Goal: Task Accomplishment & Management: Manage account settings

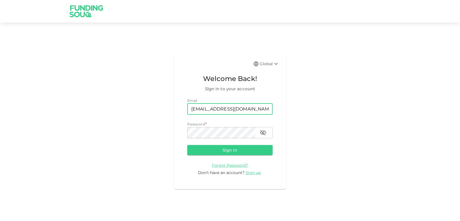
type input "[EMAIL_ADDRESS][DOMAIN_NAME]"
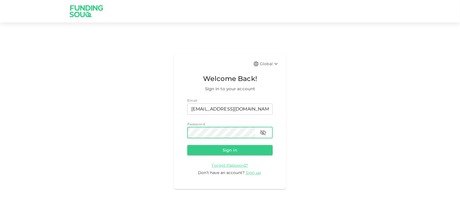
click at [187, 145] on button "Sign in" at bounding box center [229, 150] width 85 height 10
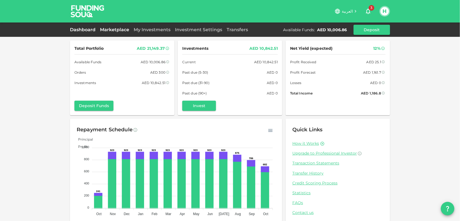
click at [123, 29] on link "Marketplace" at bounding box center [115, 29] width 34 height 5
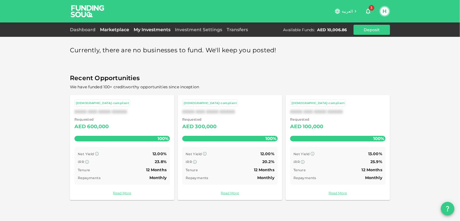
click at [146, 29] on link "My Investments" at bounding box center [151, 29] width 41 height 5
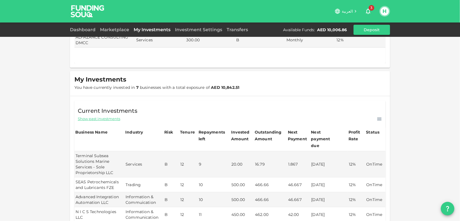
scroll to position [24, 0]
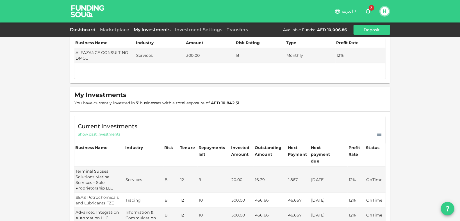
click at [89, 28] on link "Dashboard" at bounding box center [84, 29] width 28 height 5
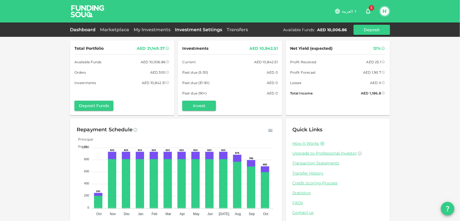
click at [186, 30] on link "Investment Settings" at bounding box center [199, 29] width 52 height 5
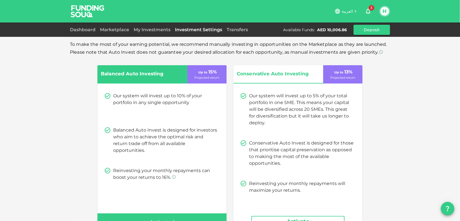
click at [387, 84] on div "Balanced Auto Investing Up to 15 % Projected return Our system will invest up t…" at bounding box center [230, 148] width 320 height 166
click at [81, 27] on link "Dashboard" at bounding box center [84, 29] width 28 height 5
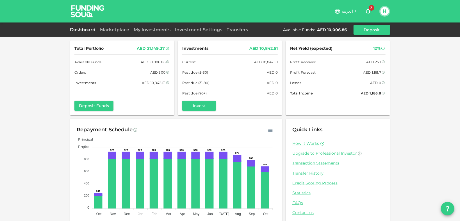
click at [383, 11] on button "H" at bounding box center [385, 11] width 8 height 8
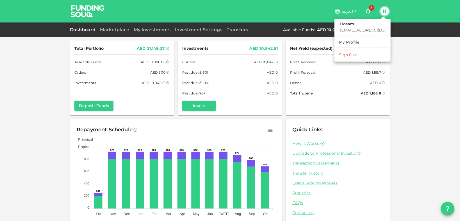
click at [359, 54] on li "Sign Out" at bounding box center [363, 54] width 52 height 9
